Goal: Use online tool/utility: Utilize a website feature to perform a specific function

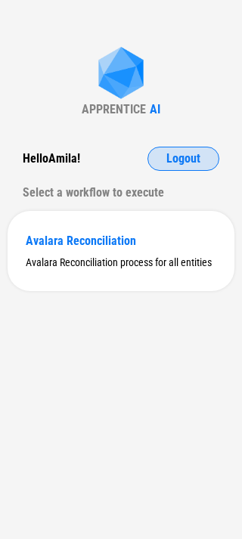
click at [178, 155] on span "Logout" at bounding box center [183, 159] width 34 height 12
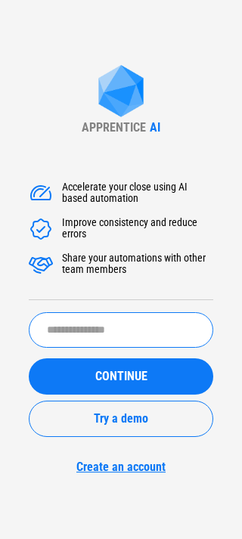
click at [54, 316] on input "text" at bounding box center [121, 330] width 184 height 36
type input "**********"
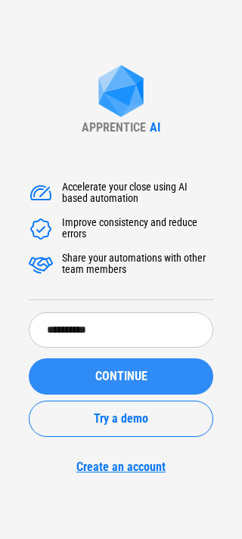
drag, startPoint x: 82, startPoint y: 379, endPoint x: 101, endPoint y: 364, distance: 24.8
click at [84, 379] on div "CONTINUE" at bounding box center [121, 376] width 148 height 12
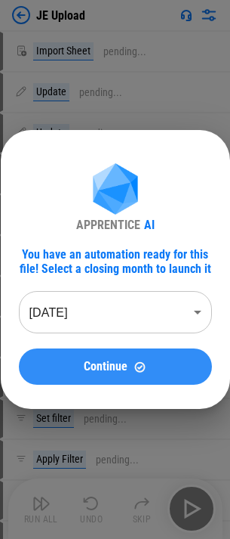
click at [122, 371] on span "Continue" at bounding box center [106, 366] width 44 height 12
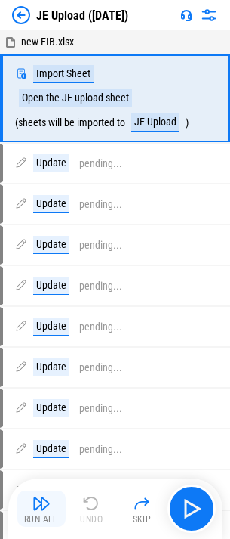
click at [52, 503] on button "Run All" at bounding box center [41, 508] width 48 height 36
